Goal: Transaction & Acquisition: Purchase product/service

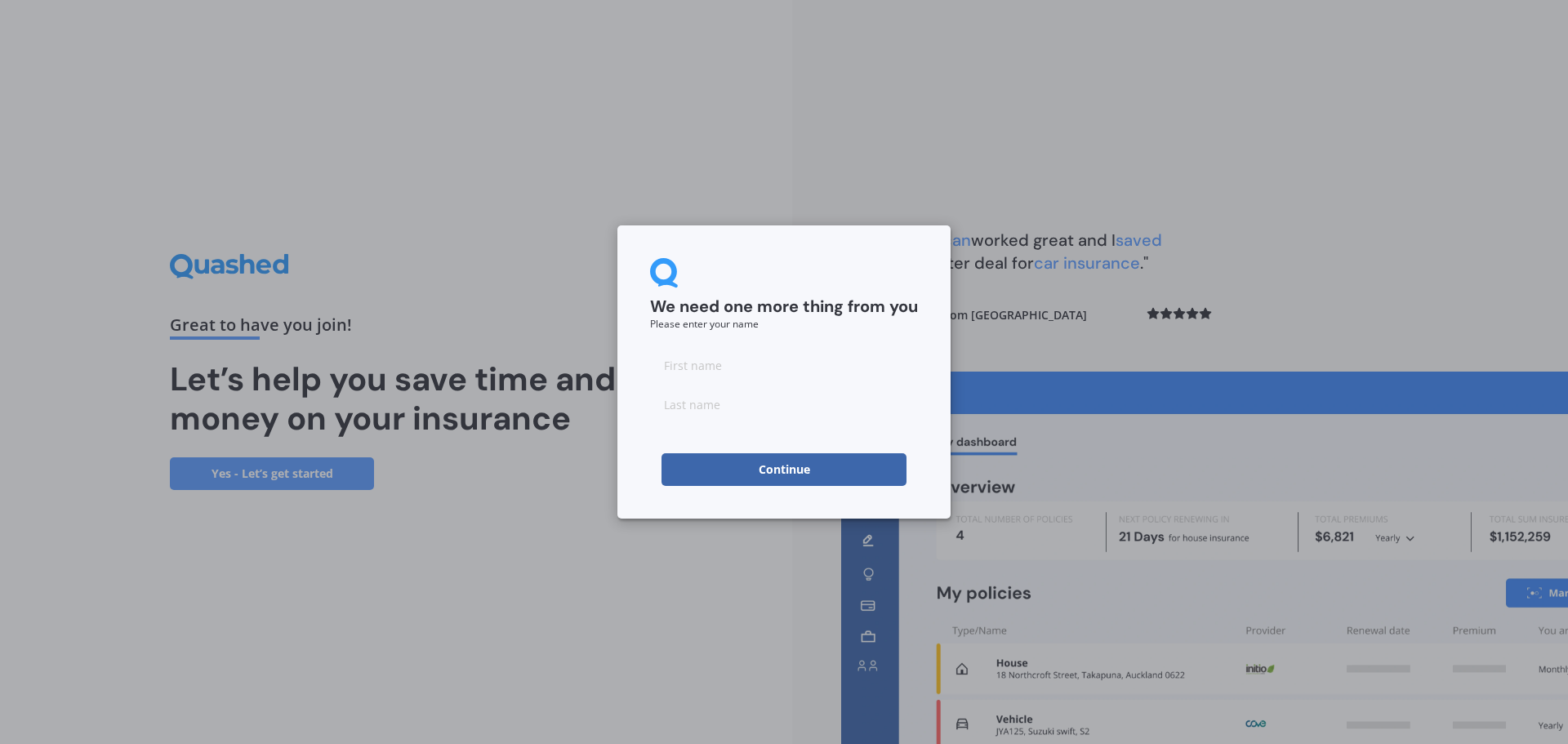
click at [764, 382] on div at bounding box center [784, 384] width 268 height 72
click at [762, 374] on input at bounding box center [784, 365] width 268 height 32
type input "Mark"
click at [756, 400] on input at bounding box center [784, 404] width 268 height 32
type input "[PERSON_NAME]"
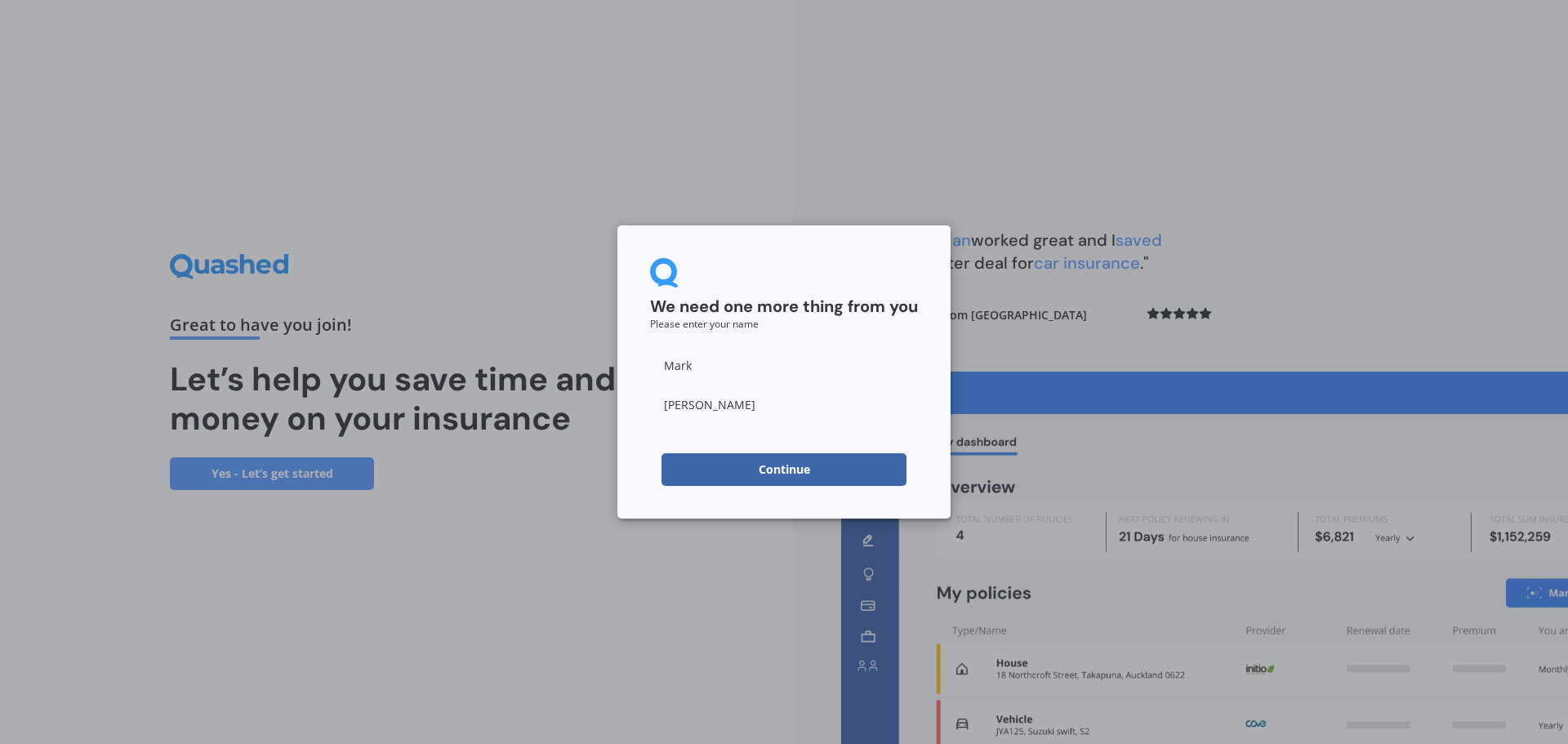
click at [816, 469] on button "Continue" at bounding box center [784, 469] width 245 height 32
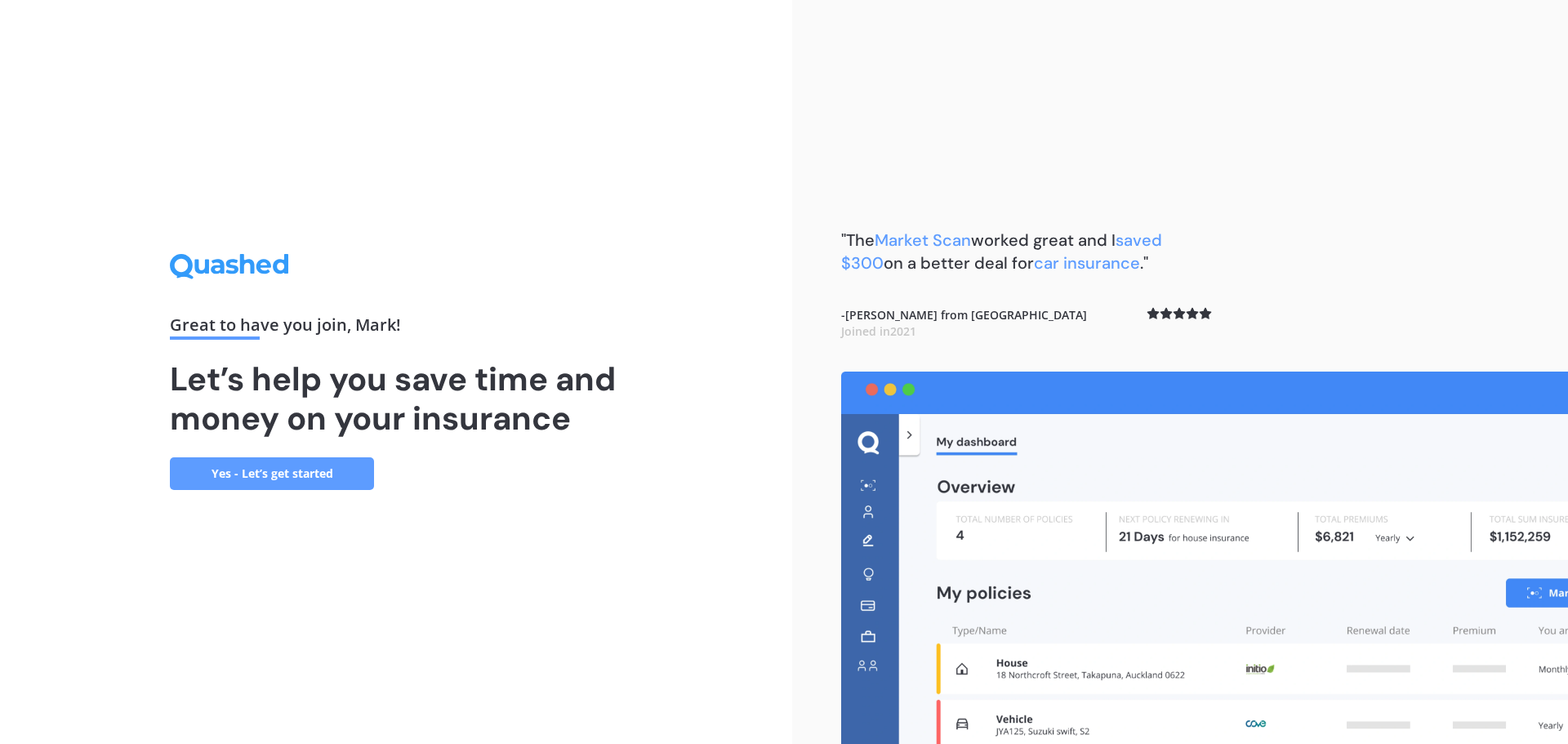
click at [303, 473] on link "Yes - Let’s get started" at bounding box center [271, 473] width 204 height 32
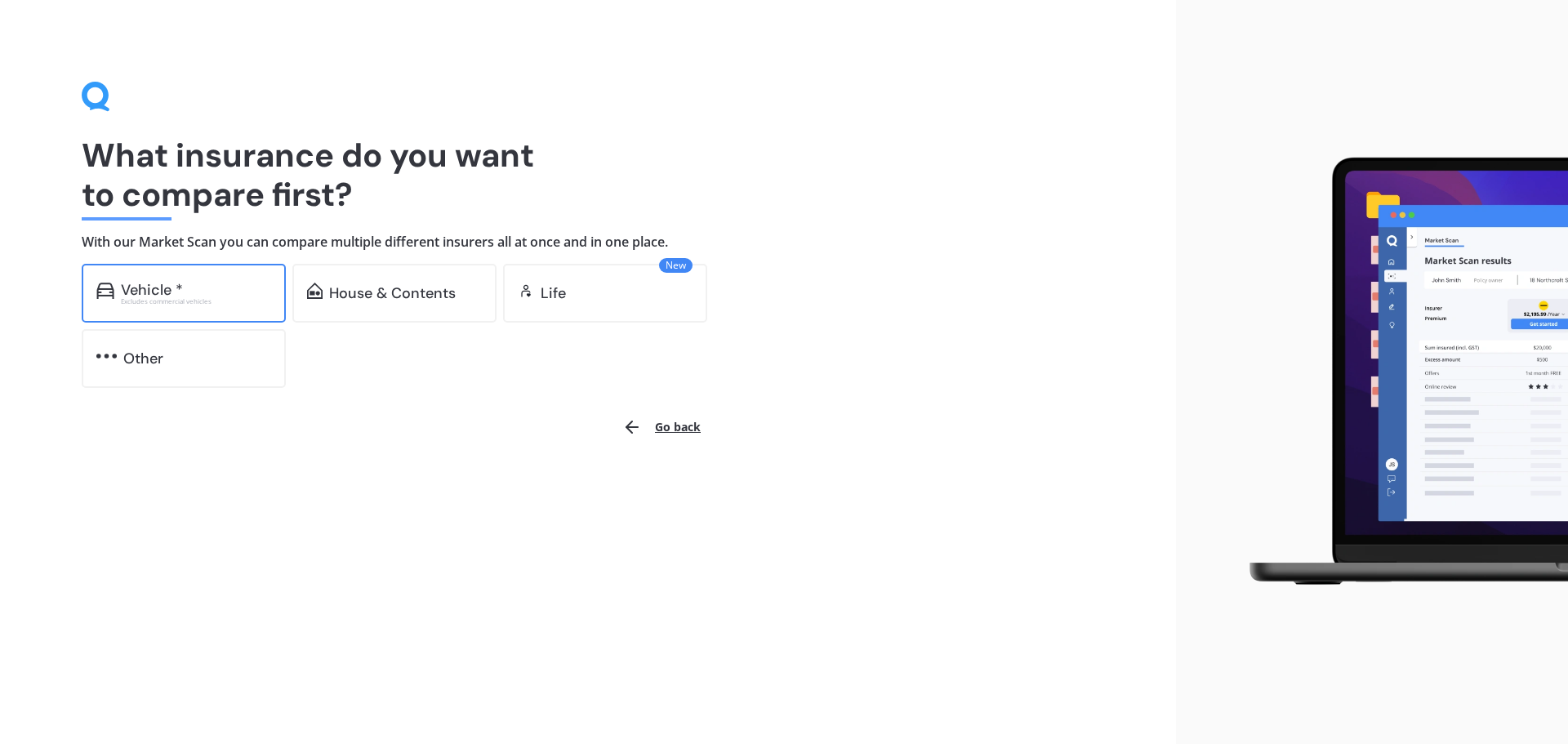
click at [205, 284] on div "Vehicle *" at bounding box center [196, 290] width 151 height 17
click at [326, 282] on div "House & Contents" at bounding box center [394, 293] width 204 height 59
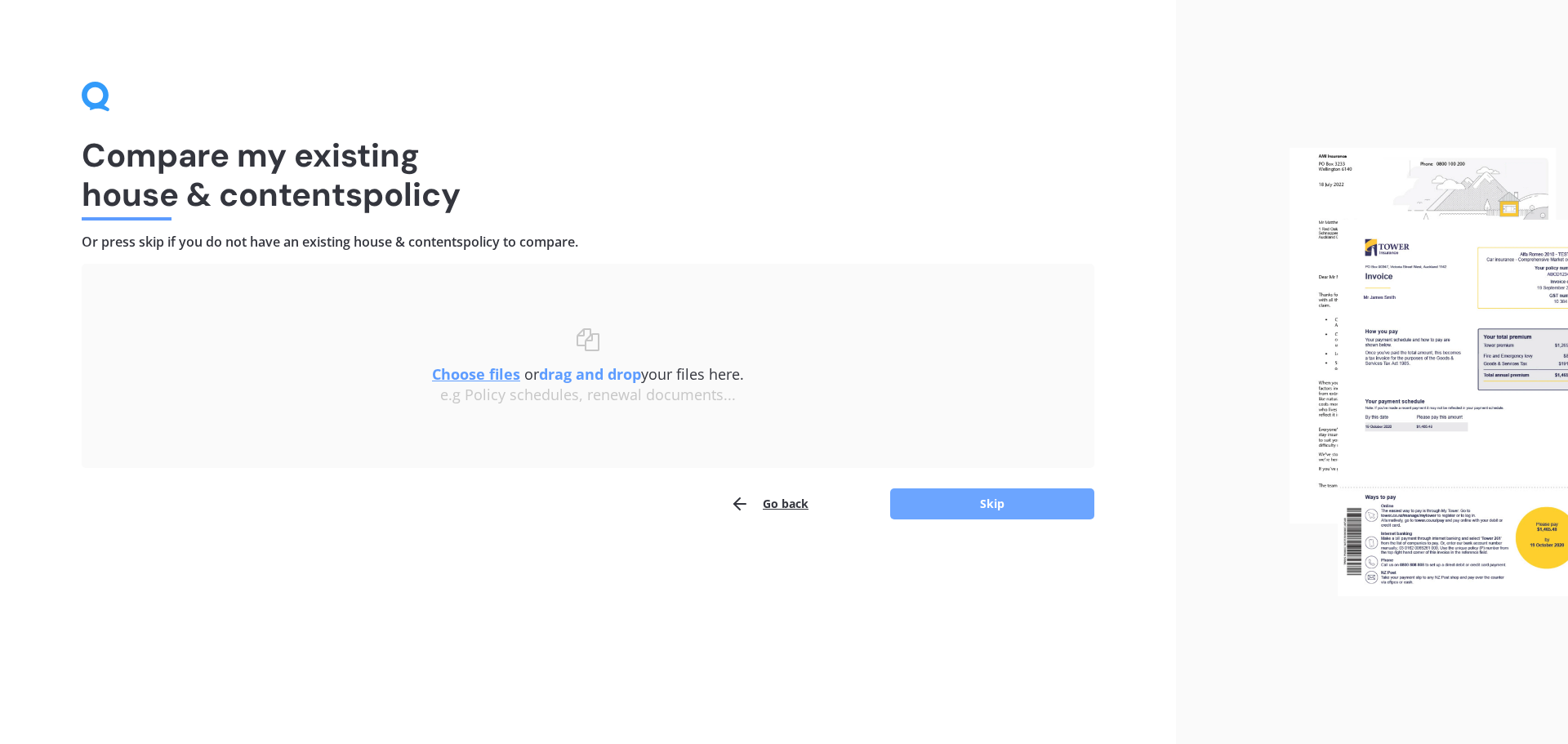
click at [1025, 498] on button "Skip" at bounding box center [991, 503] width 204 height 31
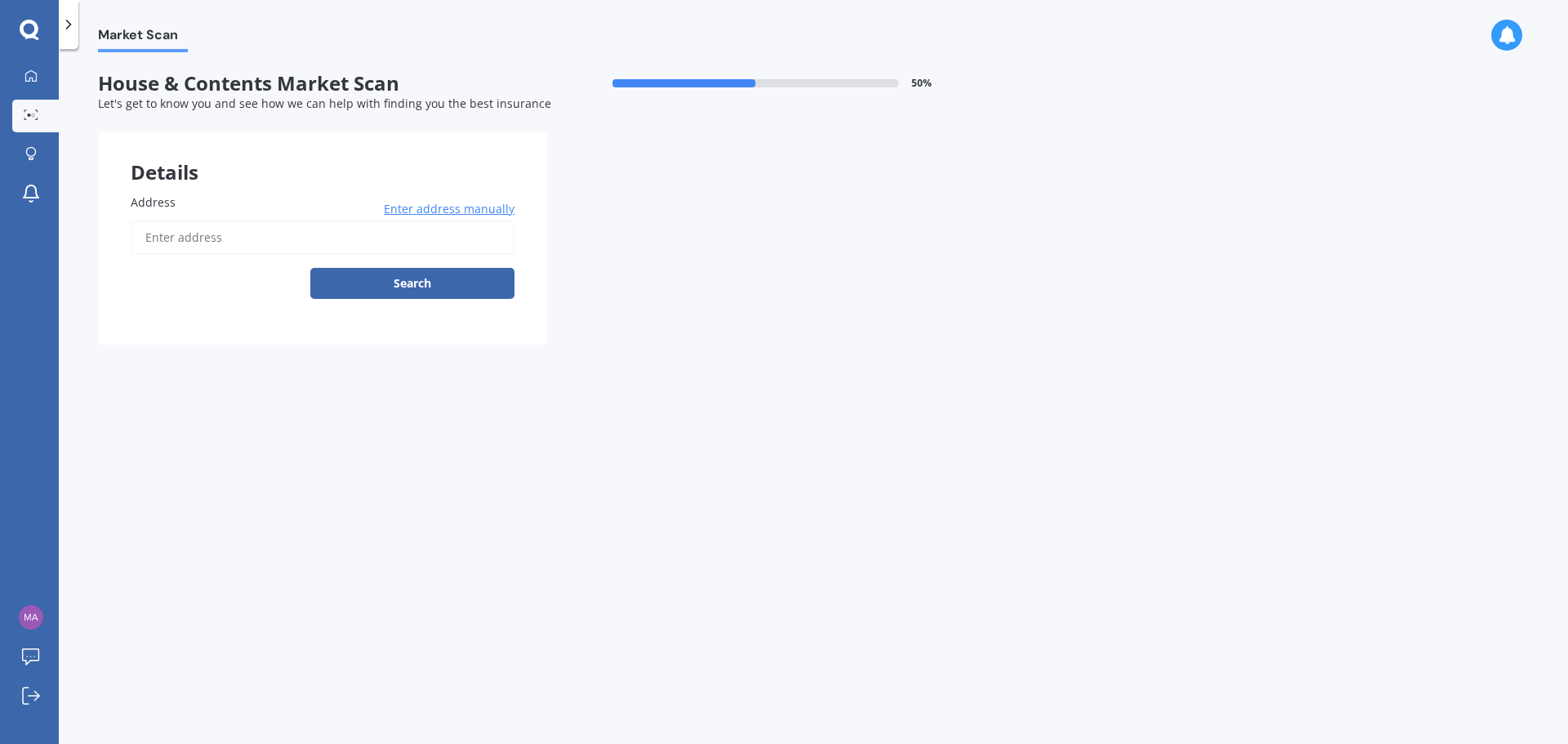
click at [211, 241] on input "Address" at bounding box center [322, 237] width 384 height 34
type input "[STREET_ADDRESS]"
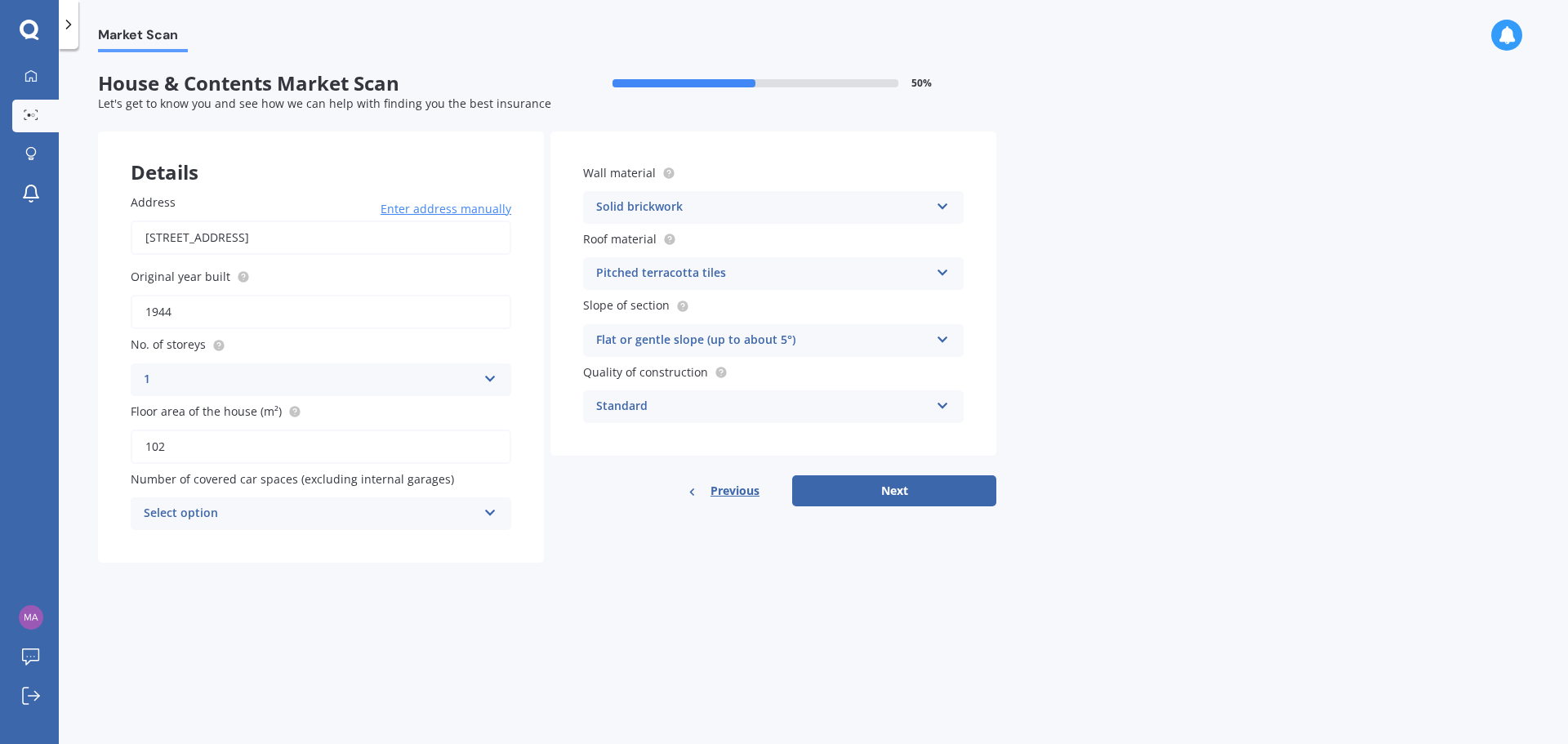
click at [488, 513] on icon at bounding box center [490, 509] width 14 height 12
click at [488, 513] on icon at bounding box center [489, 510] width 14 height 12
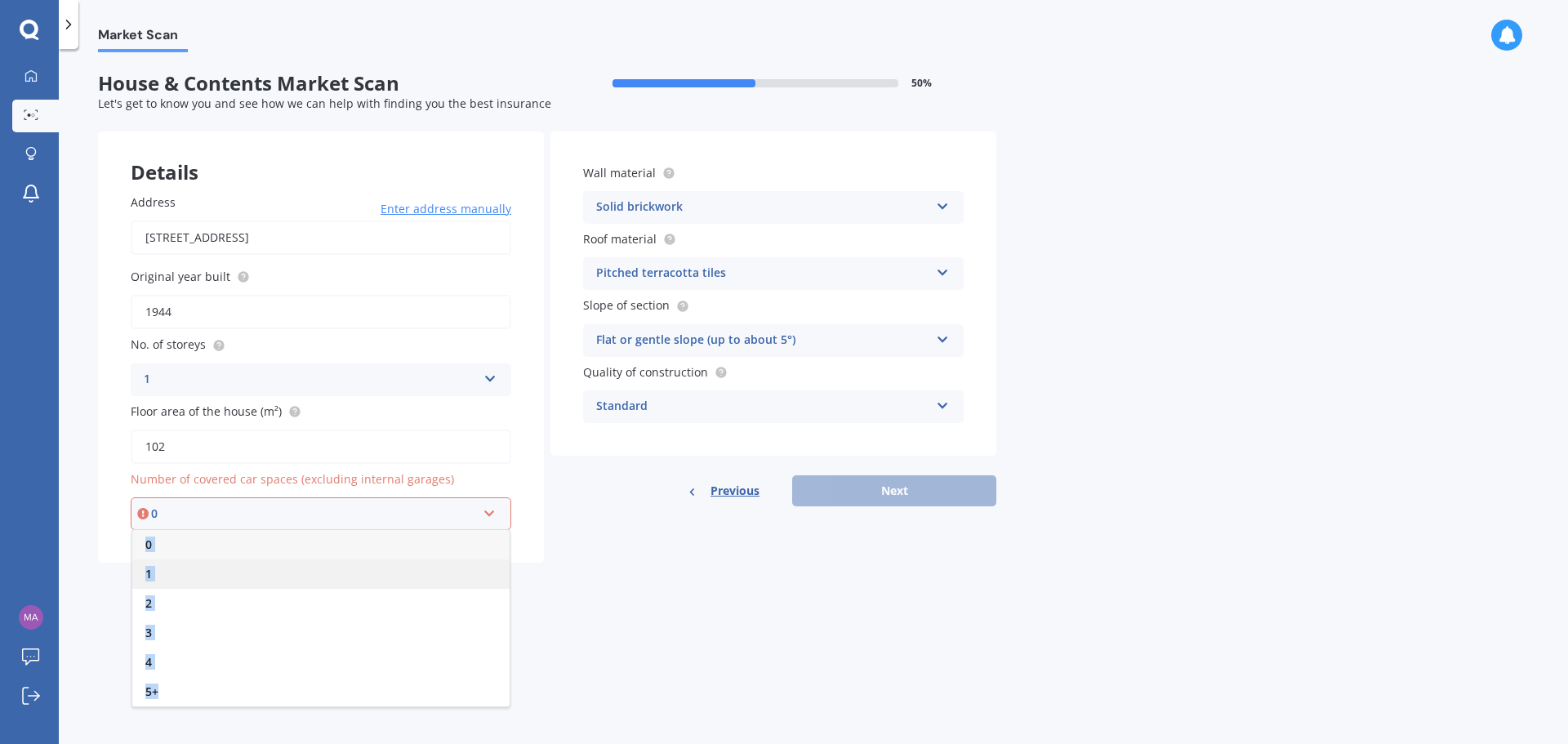
click at [300, 581] on div "1" at bounding box center [320, 573] width 377 height 29
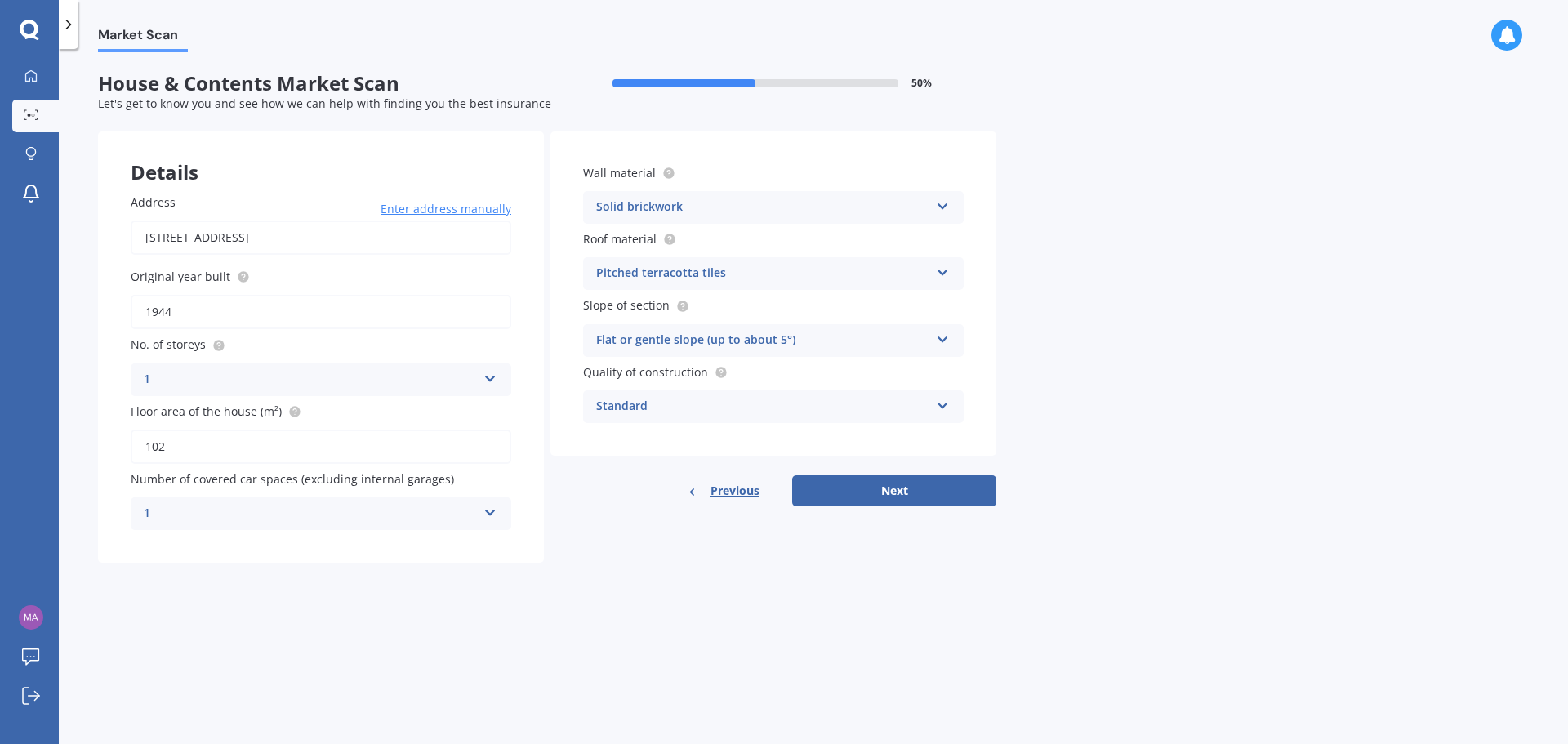
click at [487, 513] on icon at bounding box center [490, 509] width 14 height 12
click at [888, 501] on button "Next" at bounding box center [894, 490] width 204 height 31
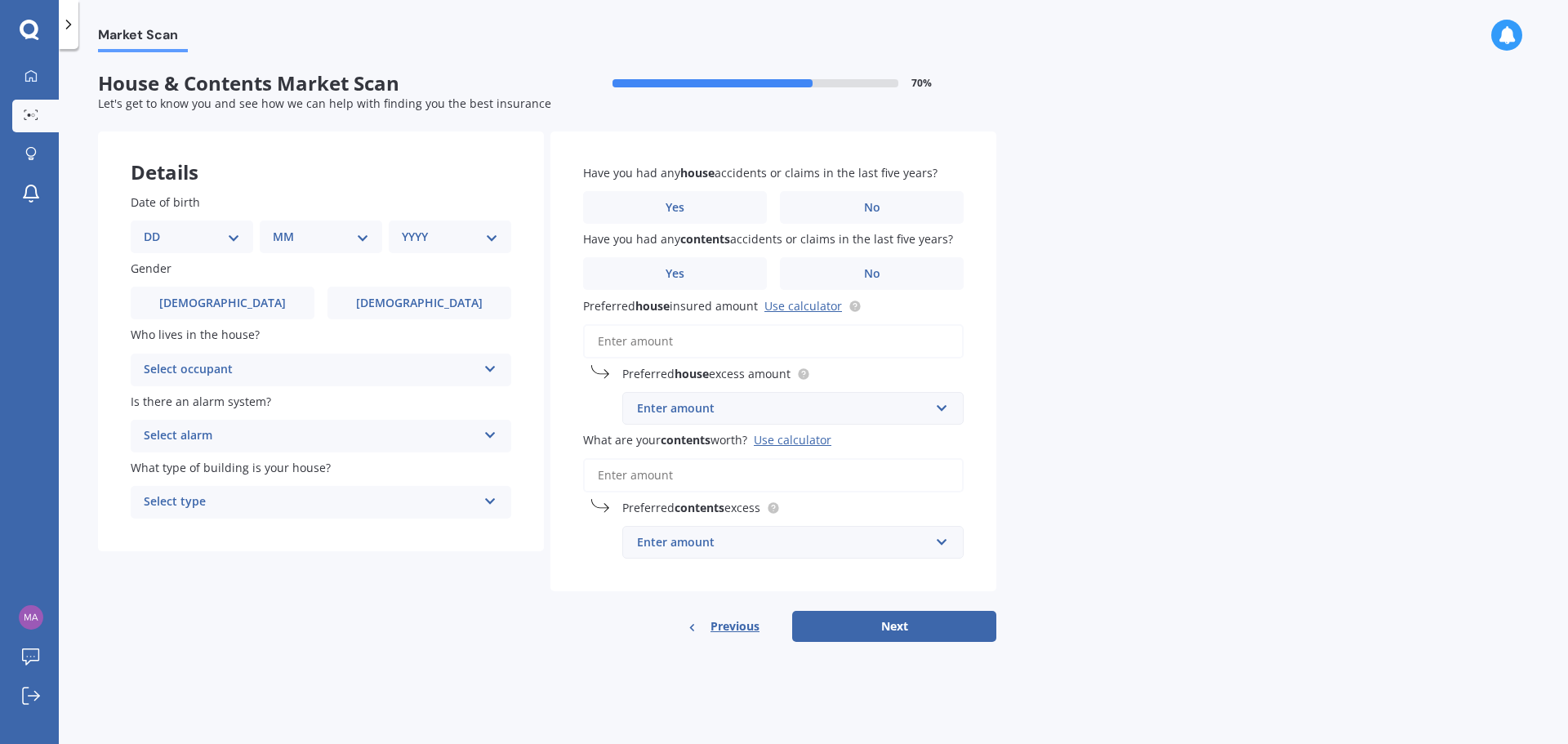
click at [238, 242] on select "DD 01 02 03 04 05 06 07 08 09 10 11 12 13 14 15 16 17 18 19 20 21 22 23 24 25 2…" at bounding box center [192, 237] width 97 height 18
select select "27"
click at [156, 228] on select "DD 01 02 03 04 05 06 07 08 09 10 11 12 13 14 15 16 17 18 19 20 21 22 23 24 25 2…" at bounding box center [192, 237] width 97 height 18
click at [358, 230] on select "MM 01 02 03 04 05 06 07 08 09 10 11 12" at bounding box center [325, 237] width 90 height 18
select select "01"
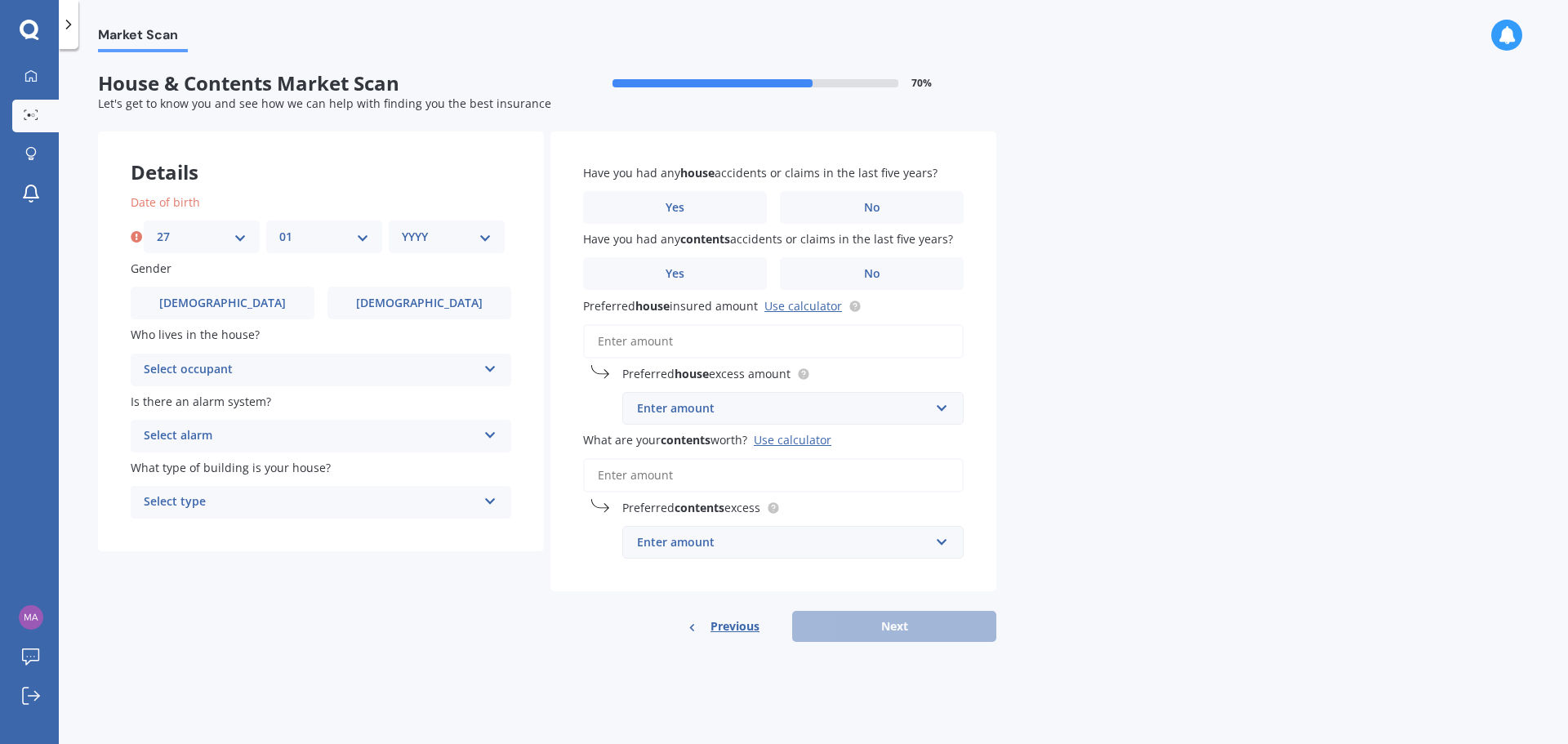
click at [280, 228] on select "MM 01 02 03 04 05 06 07 08 09 10 11 12" at bounding box center [325, 237] width 90 height 18
click at [488, 235] on select "YYYY 2009 2008 2007 2006 2005 2004 2003 2002 2001 2000 1999 1998 1997 1996 1995…" at bounding box center [447, 237] width 90 height 18
select select "1969"
click at [402, 228] on select "YYYY 2009 2008 2007 2006 2005 2004 2003 2002 2001 2000 1999 1998 1997 1996 1995…" at bounding box center [447, 237] width 90 height 18
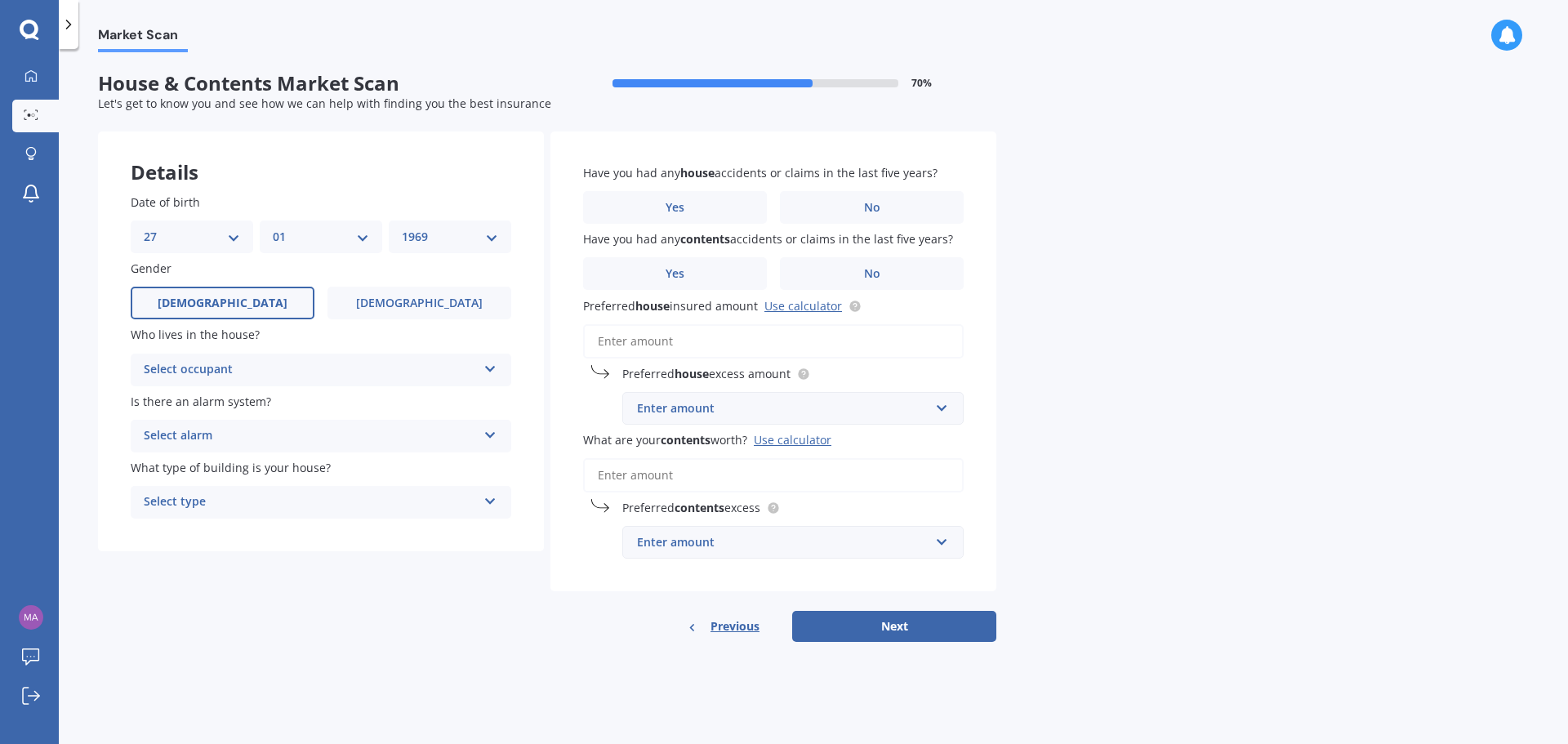
click at [277, 314] on label "[DEMOGRAPHIC_DATA]" at bounding box center [222, 302] width 184 height 32
click at [0, 0] on input "[DEMOGRAPHIC_DATA]" at bounding box center [0, 0] width 0 height 0
click at [262, 371] on div "Select occupant" at bounding box center [310, 370] width 333 height 20
click at [257, 403] on div "Owner" at bounding box center [320, 401] width 379 height 29
click at [276, 435] on div "Select alarm" at bounding box center [310, 436] width 333 height 20
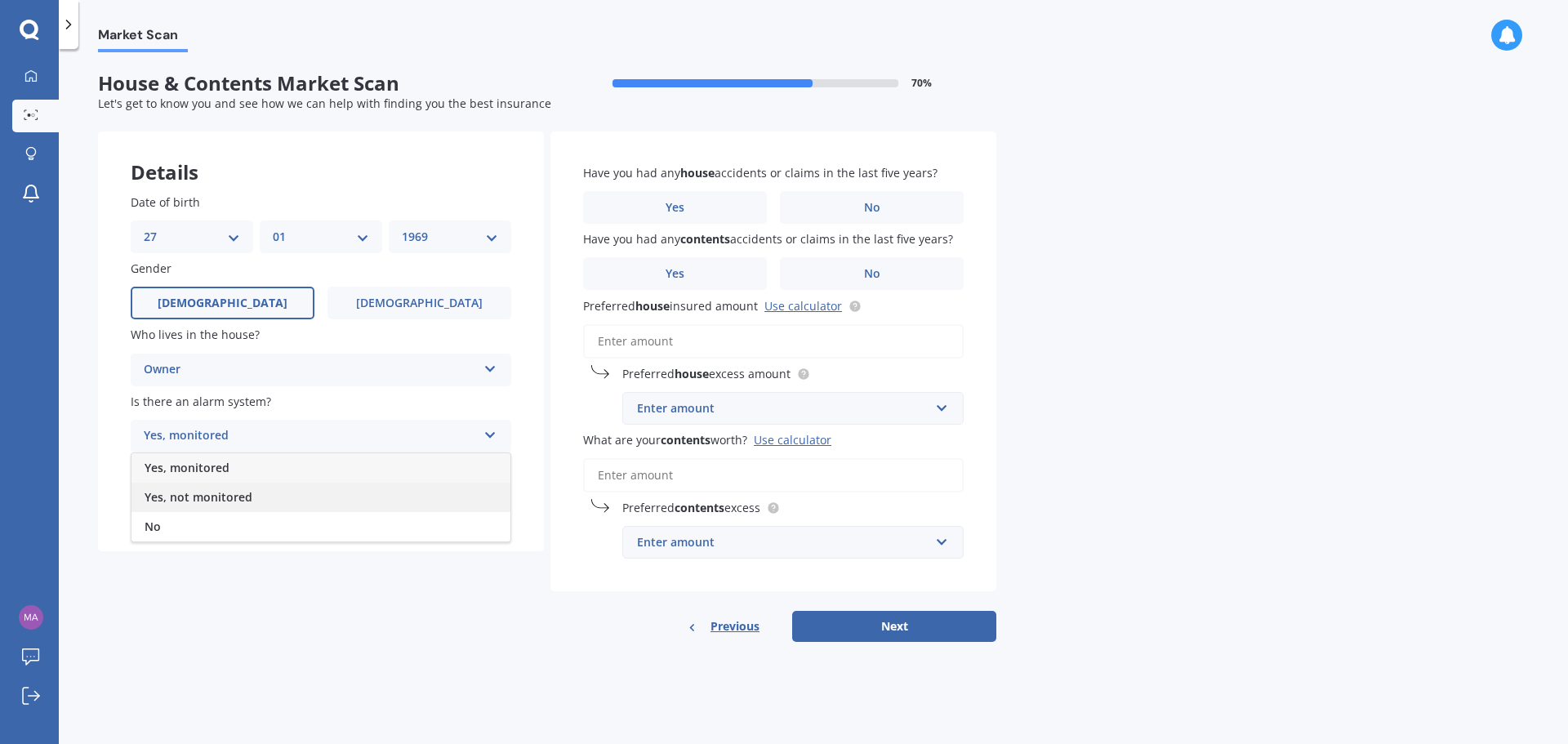
click at [250, 494] on div "Yes, not monitored" at bounding box center [320, 497] width 379 height 29
click at [287, 495] on div "Select type" at bounding box center [310, 503] width 333 height 20
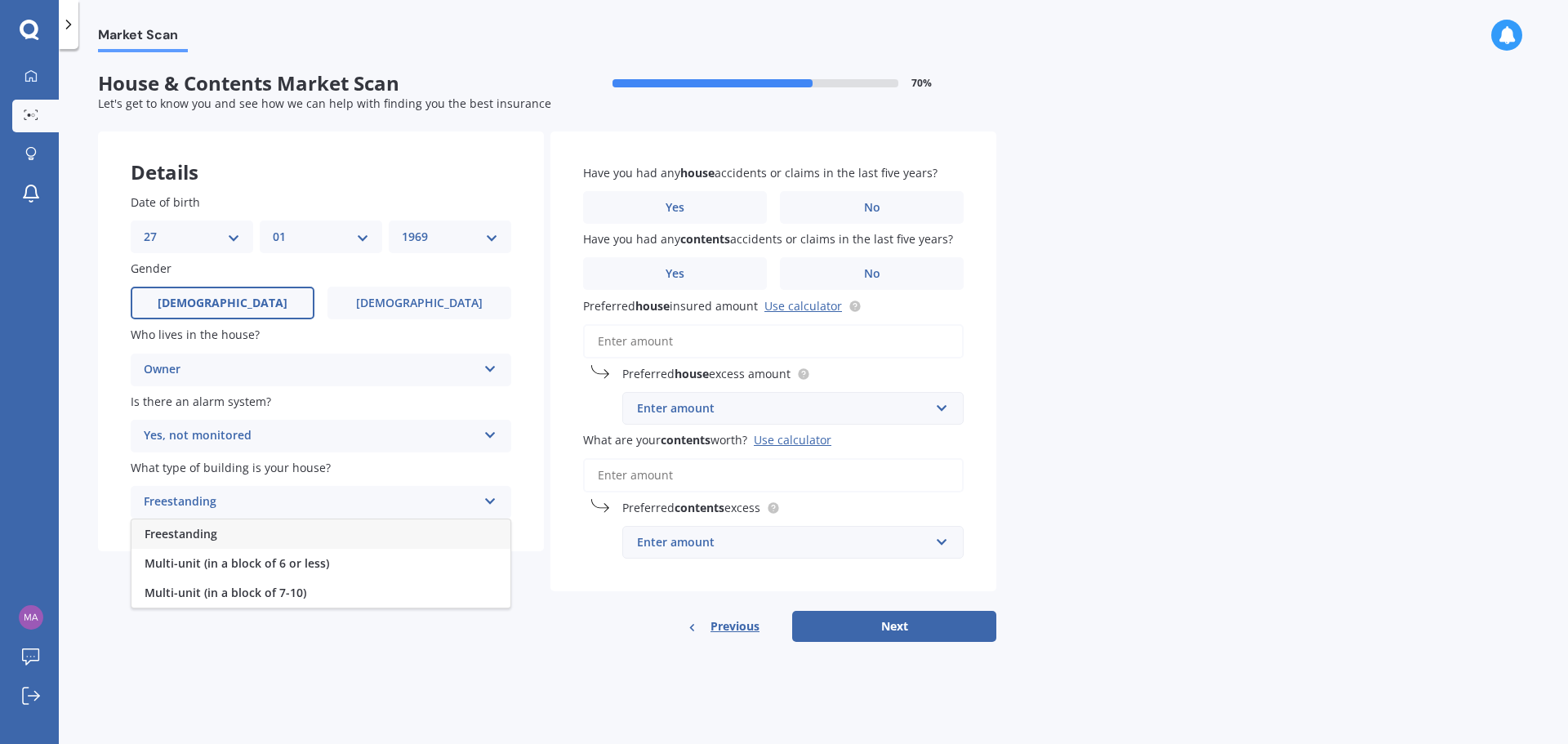
click at [265, 535] on div "Freestanding" at bounding box center [320, 533] width 379 height 29
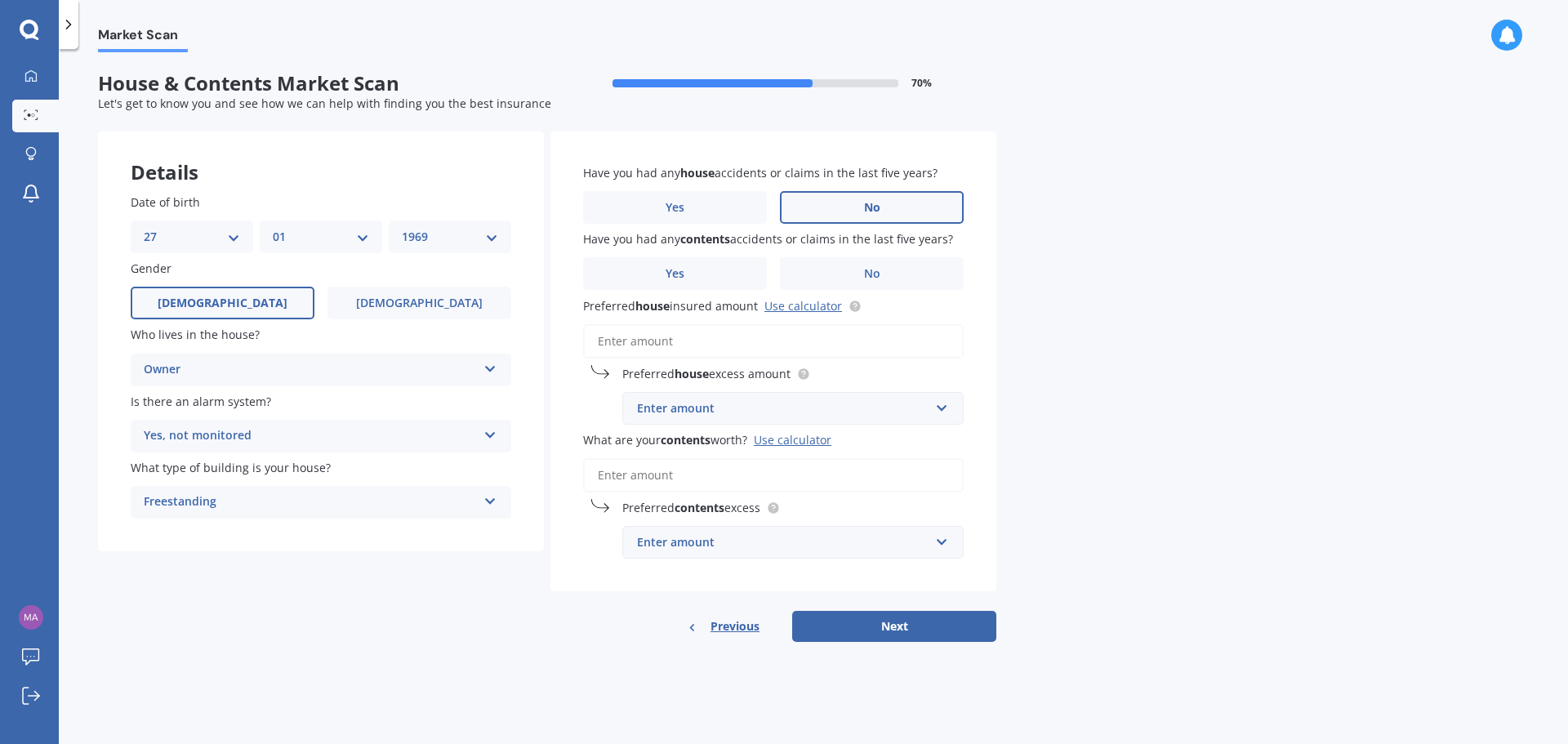
click at [842, 214] on label "No" at bounding box center [871, 207] width 184 height 32
click at [0, 0] on input "No" at bounding box center [0, 0] width 0 height 0
click at [852, 284] on label "No" at bounding box center [871, 273] width 184 height 32
click at [0, 0] on input "No" at bounding box center [0, 0] width 0 height 0
click at [691, 346] on input "Preferred house insured amount Use calculator" at bounding box center [773, 341] width 380 height 34
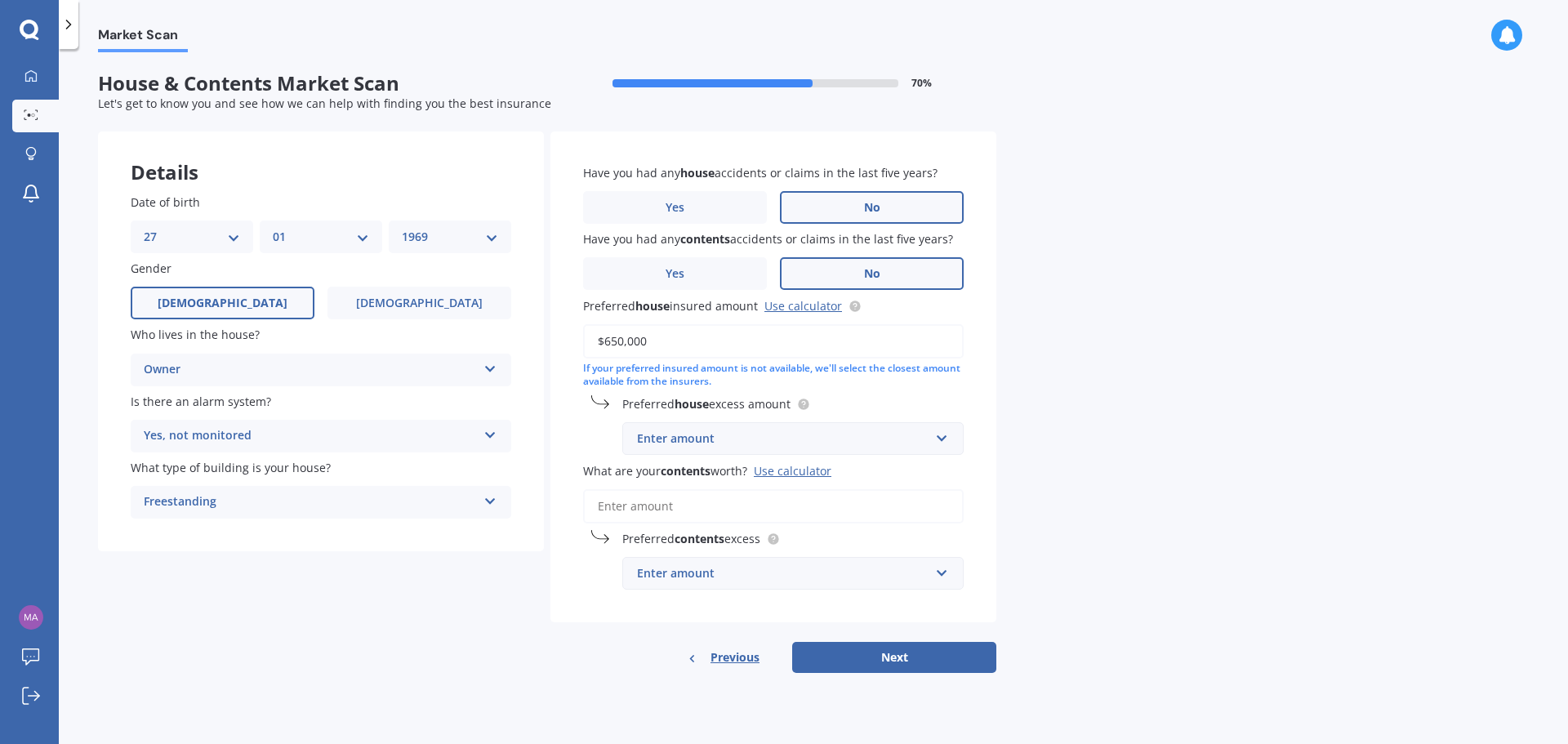
type input "$650,000"
click at [942, 444] on input "text" at bounding box center [787, 438] width 326 height 31
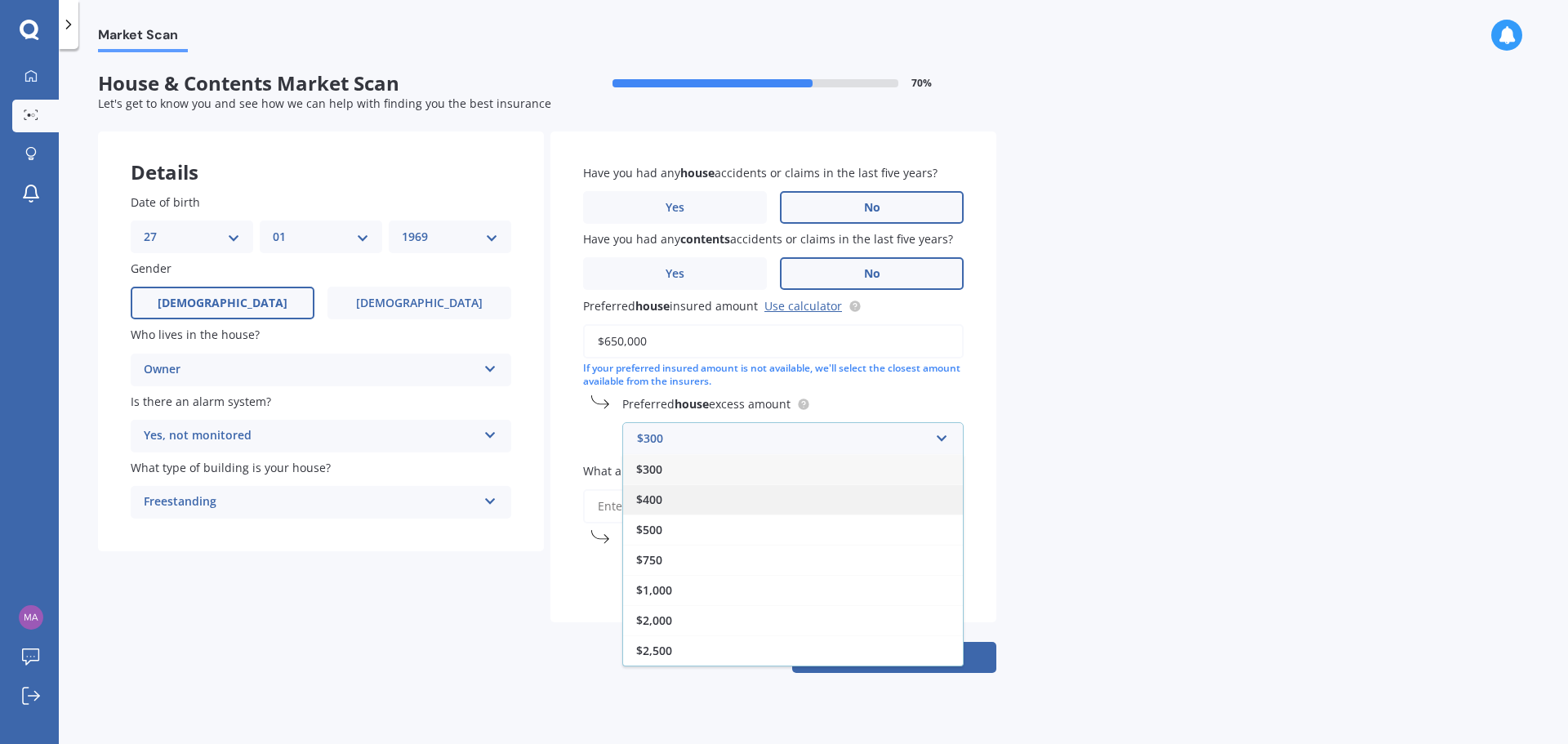
click at [719, 502] on div "$400" at bounding box center [793, 499] width 340 height 30
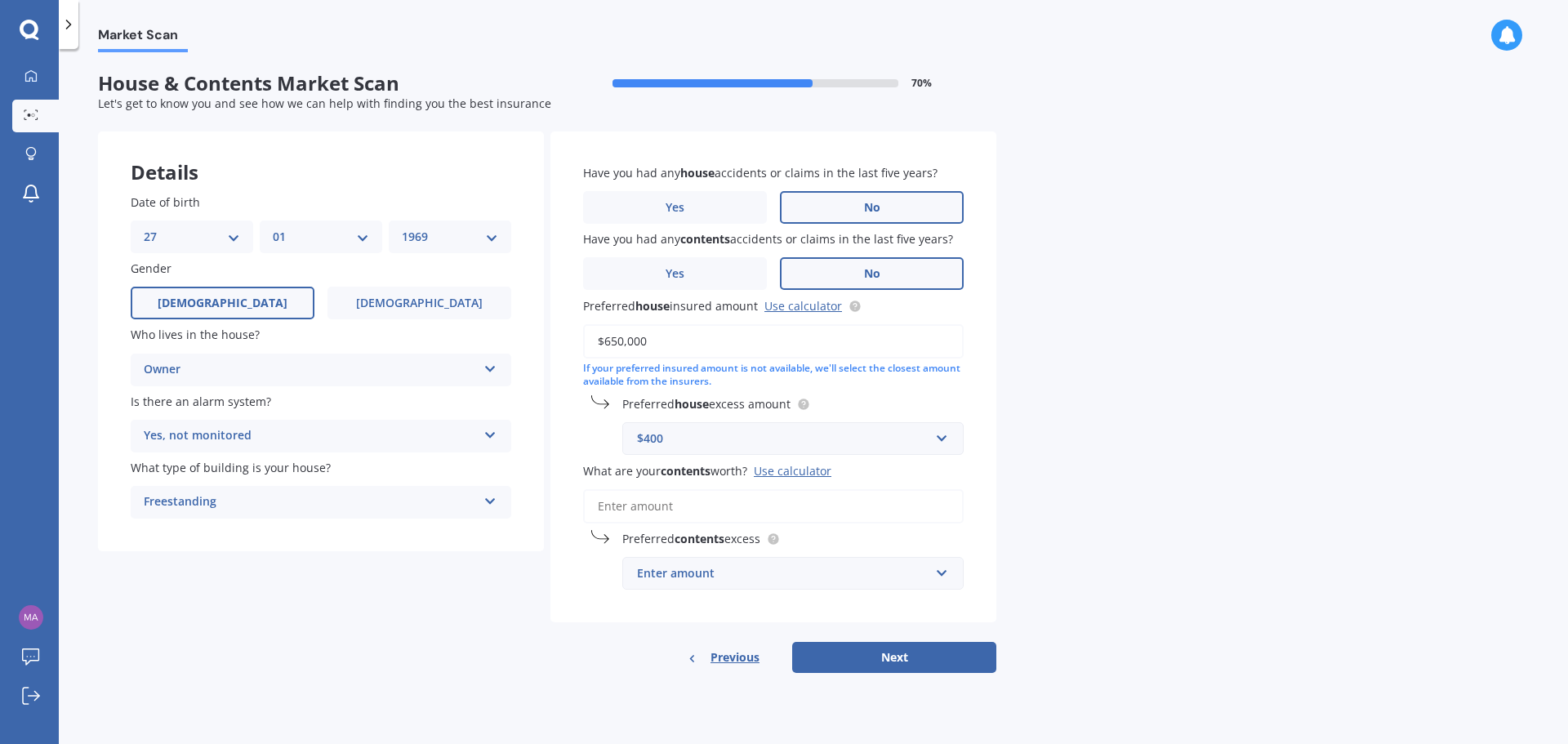
click at [727, 498] on input "What are your contents worth? Use calculator" at bounding box center [773, 506] width 380 height 34
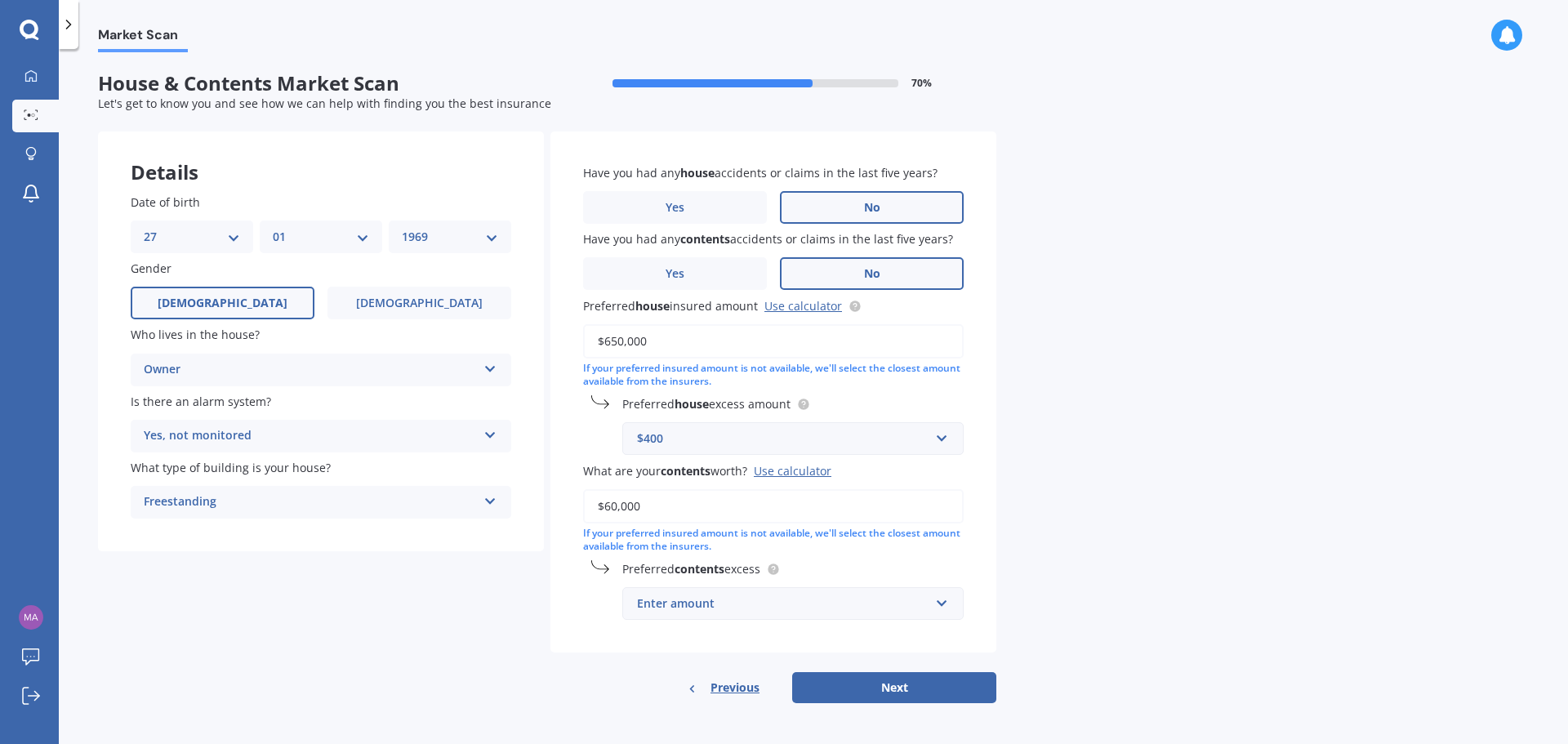
type input "$60,000"
click at [941, 603] on input "text" at bounding box center [787, 603] width 326 height 31
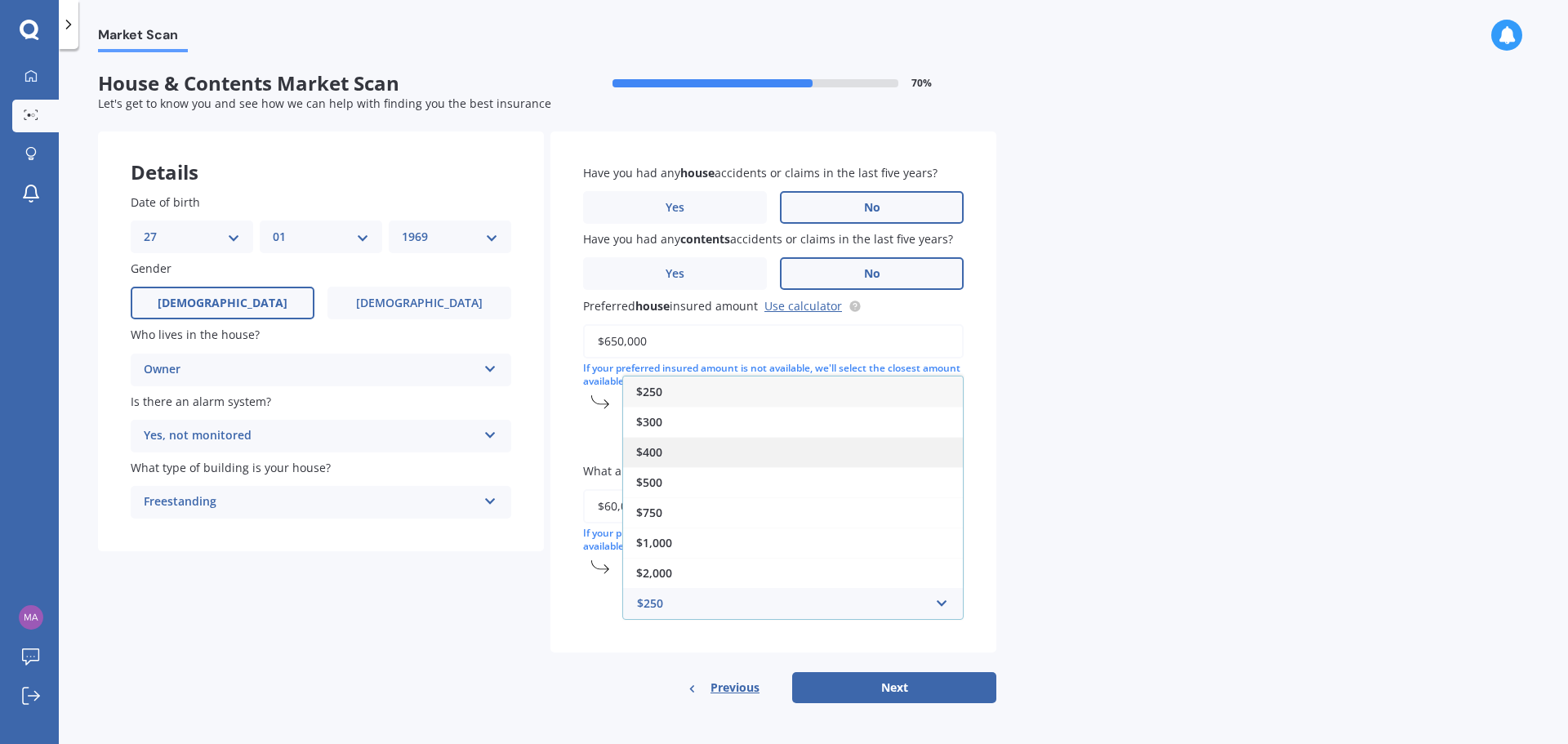
click at [715, 442] on div "$400" at bounding box center [793, 452] width 340 height 30
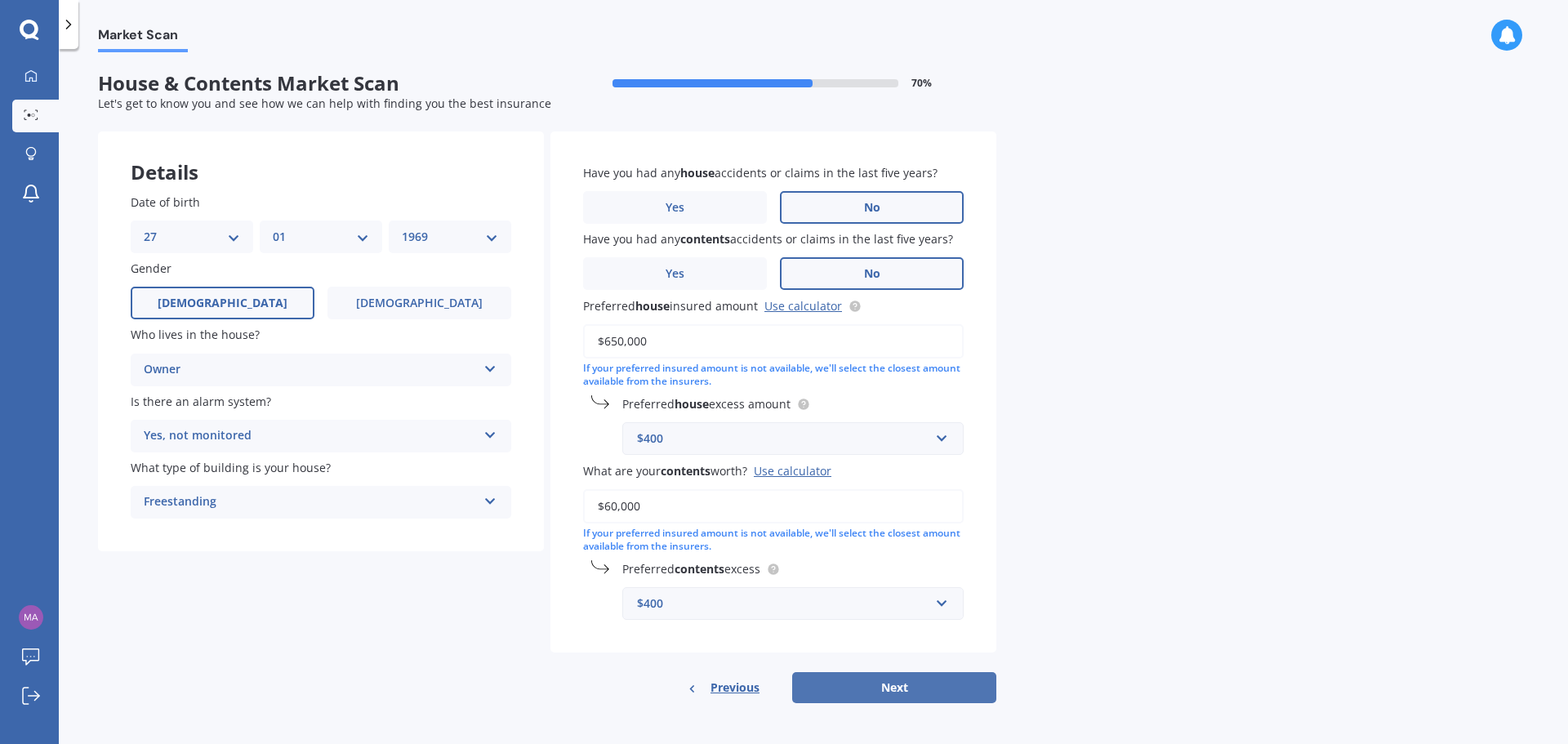
click at [896, 696] on button "Next" at bounding box center [894, 687] width 204 height 31
select select "27"
select select "01"
select select "1969"
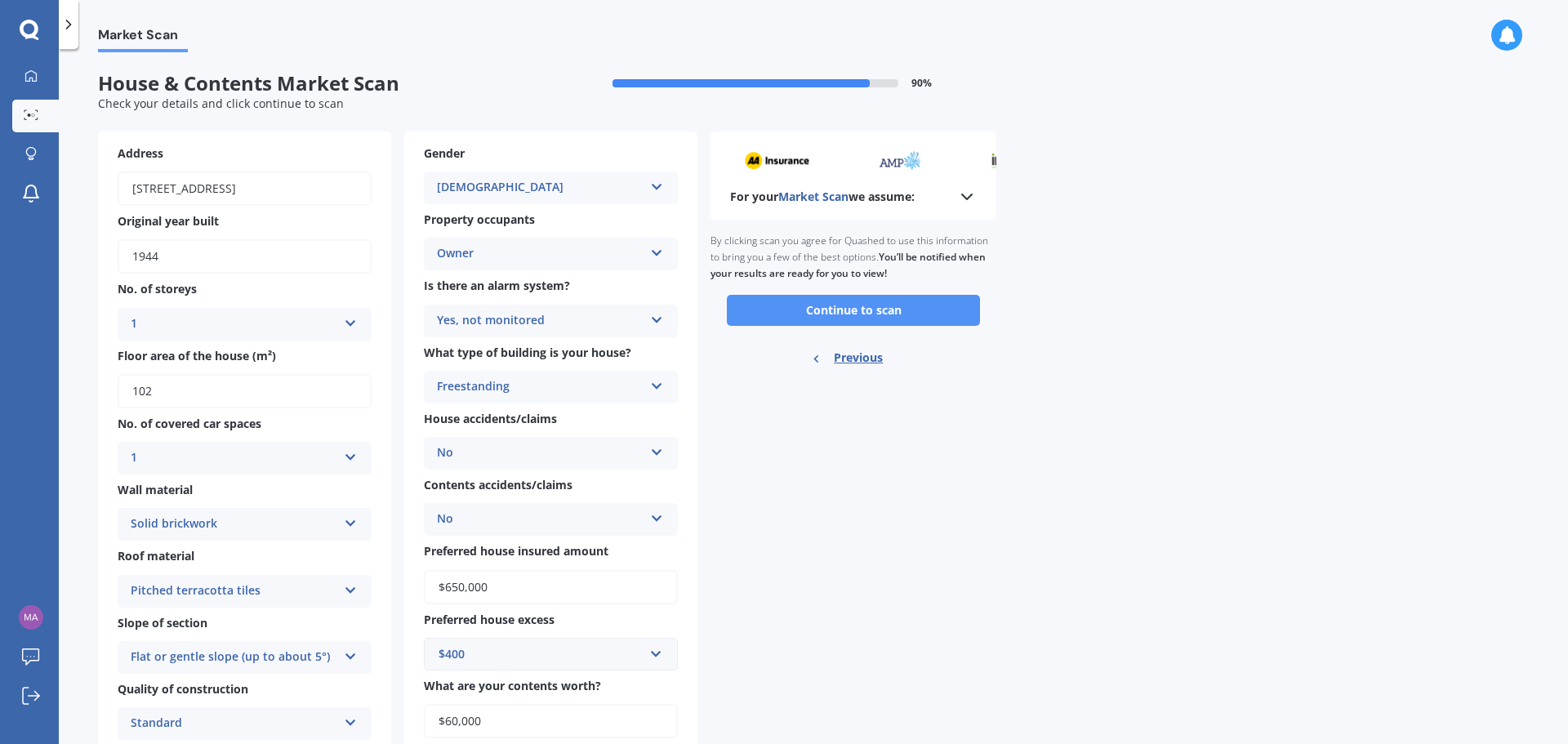
click at [933, 317] on button "Continue to scan" at bounding box center [853, 310] width 253 height 31
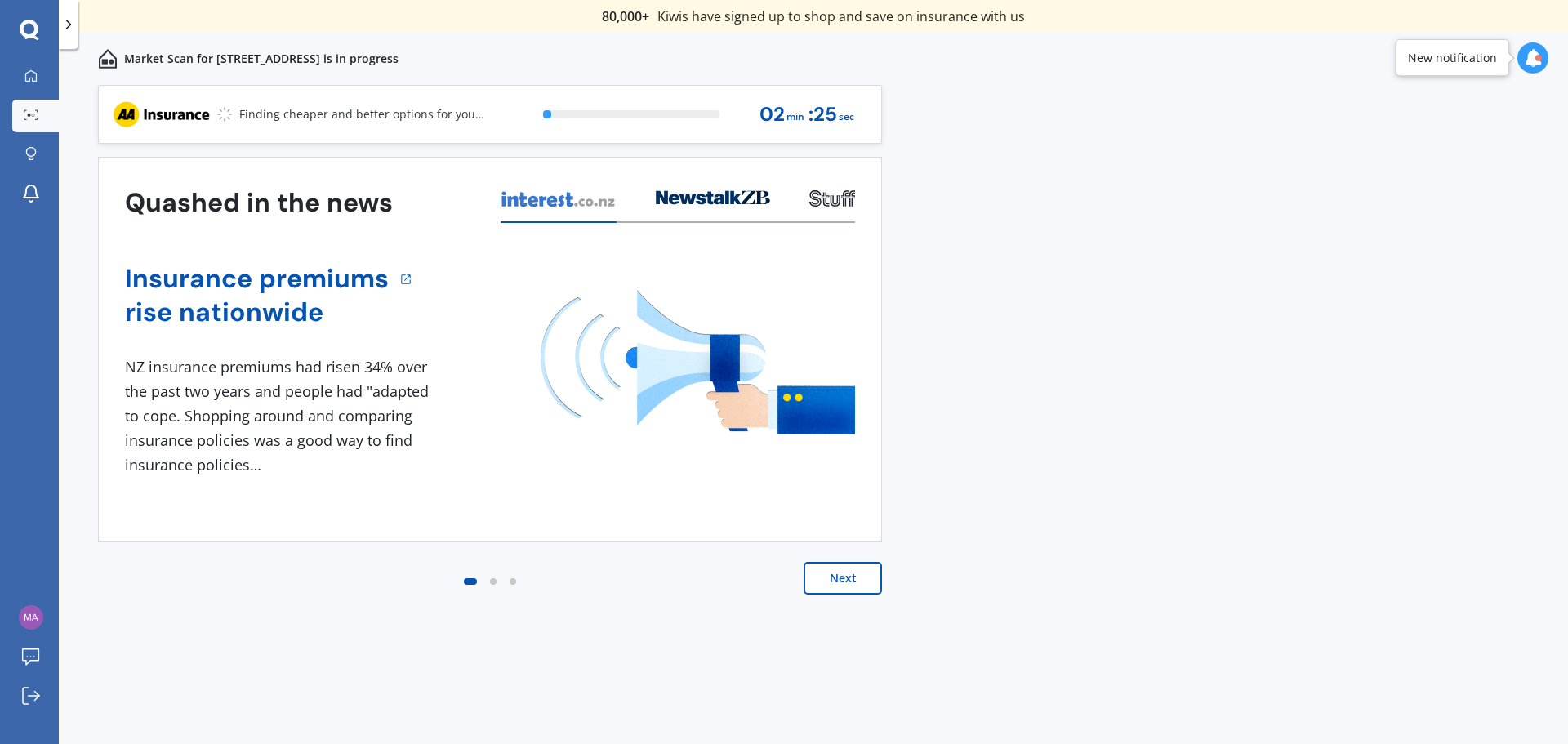
click at [828, 580] on button "Next" at bounding box center [842, 578] width 78 height 32
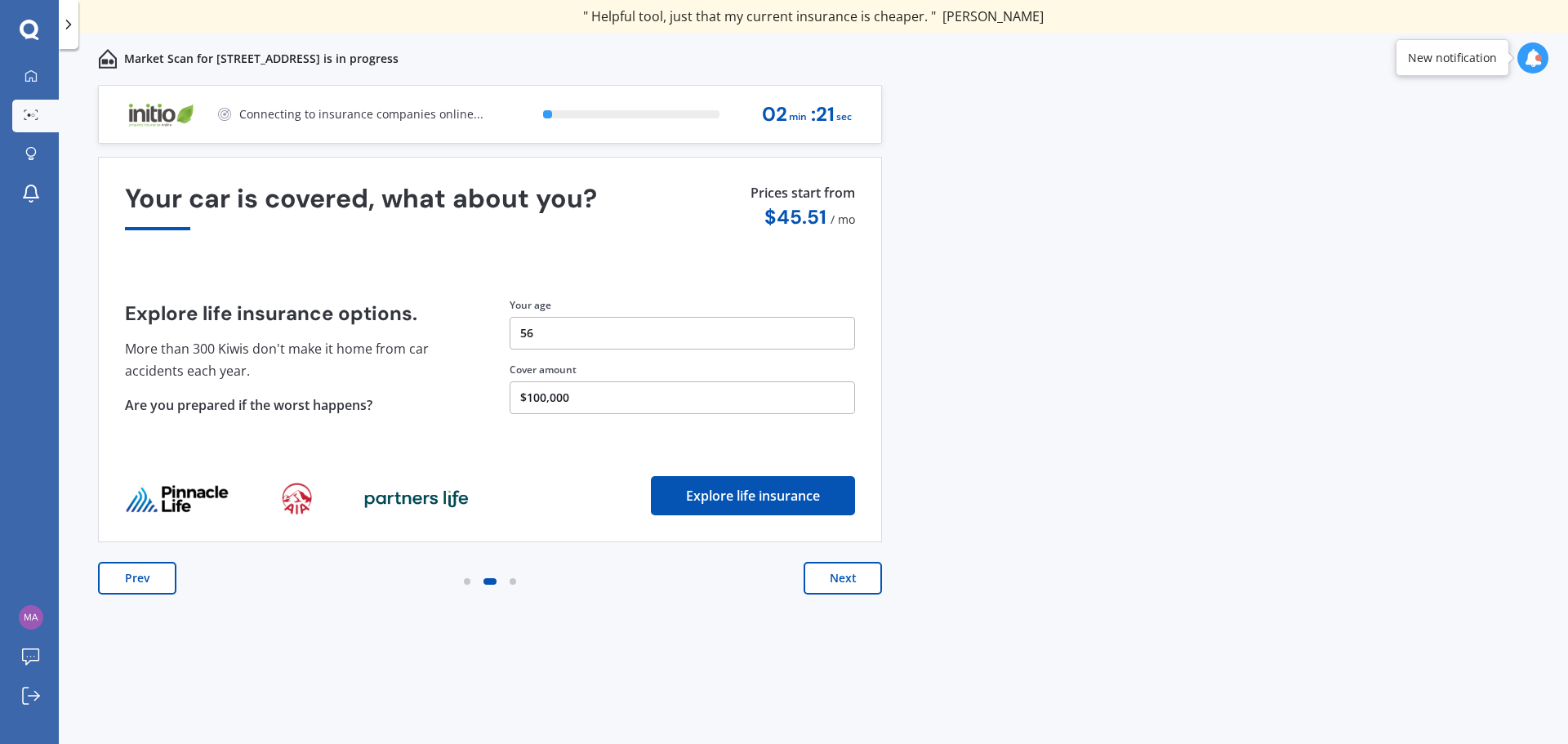
click at [774, 502] on button "Explore life insurance" at bounding box center [752, 495] width 204 height 39
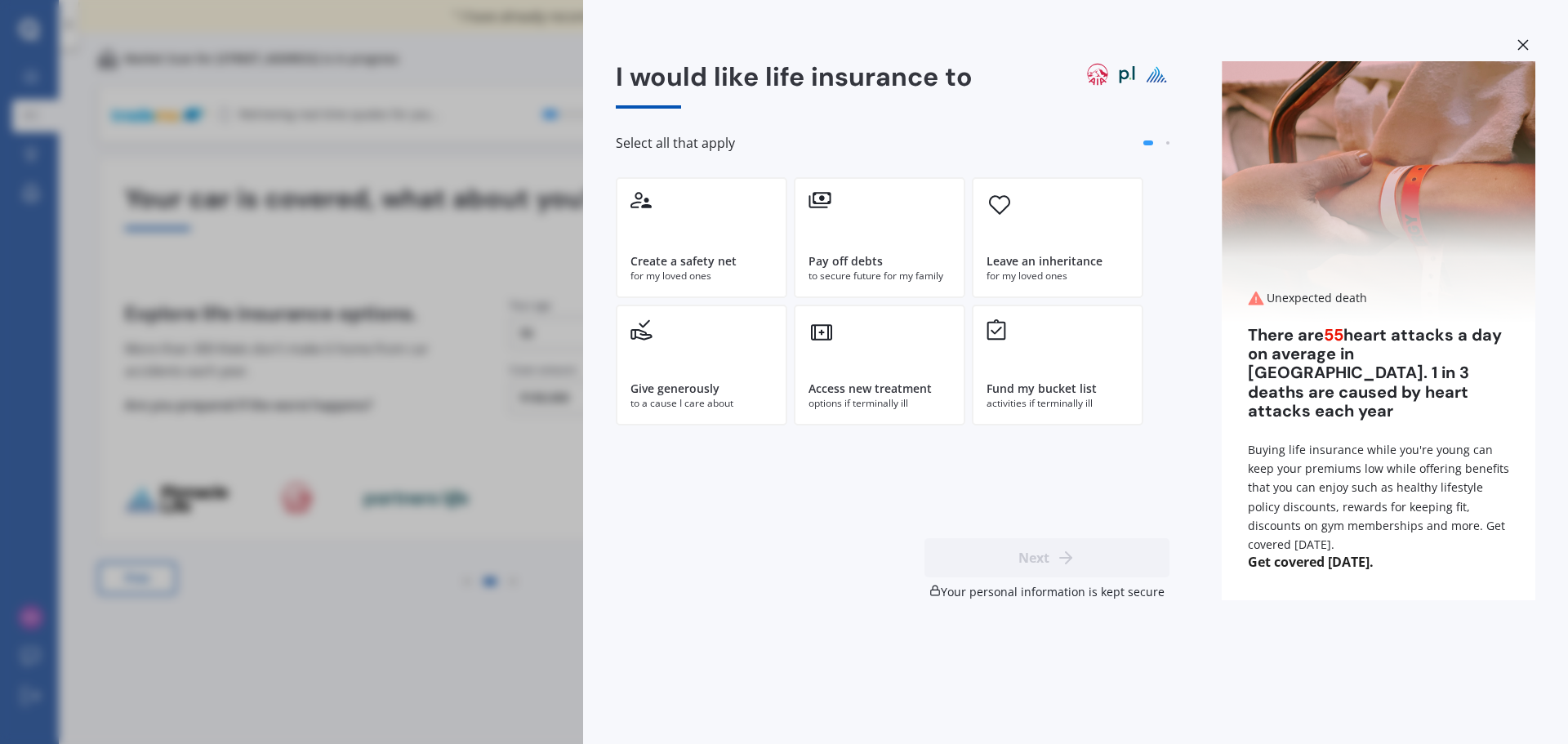
click at [1513, 46] on div at bounding box center [1522, 47] width 24 height 28
